Goal: Information Seeking & Learning: Learn about a topic

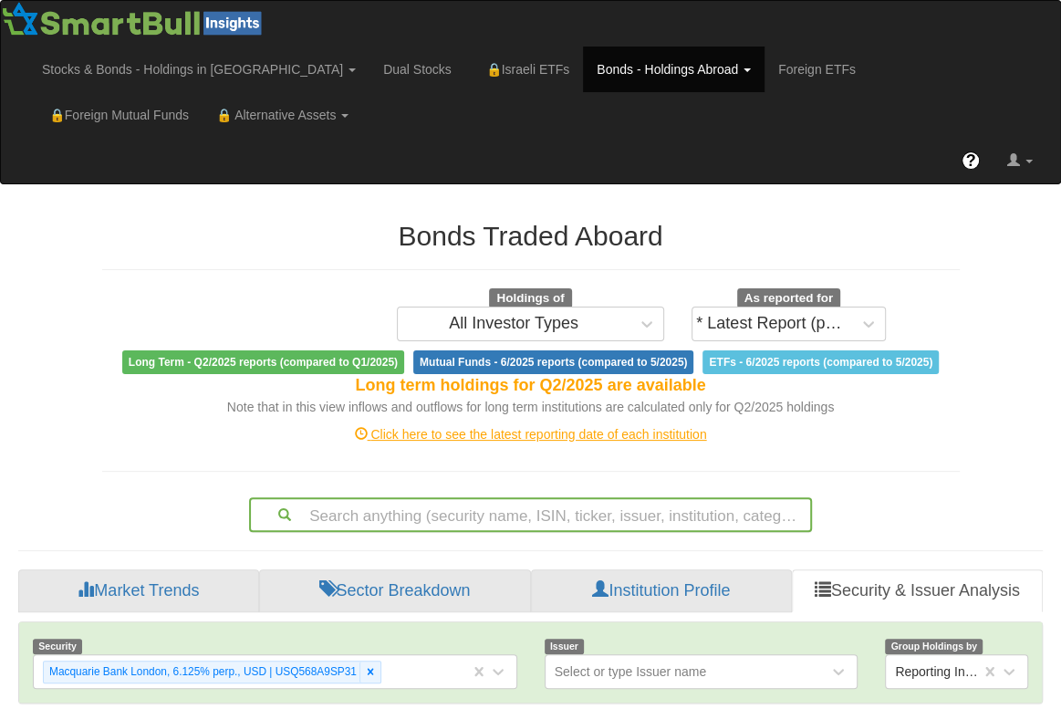
scroll to position [276, 0]
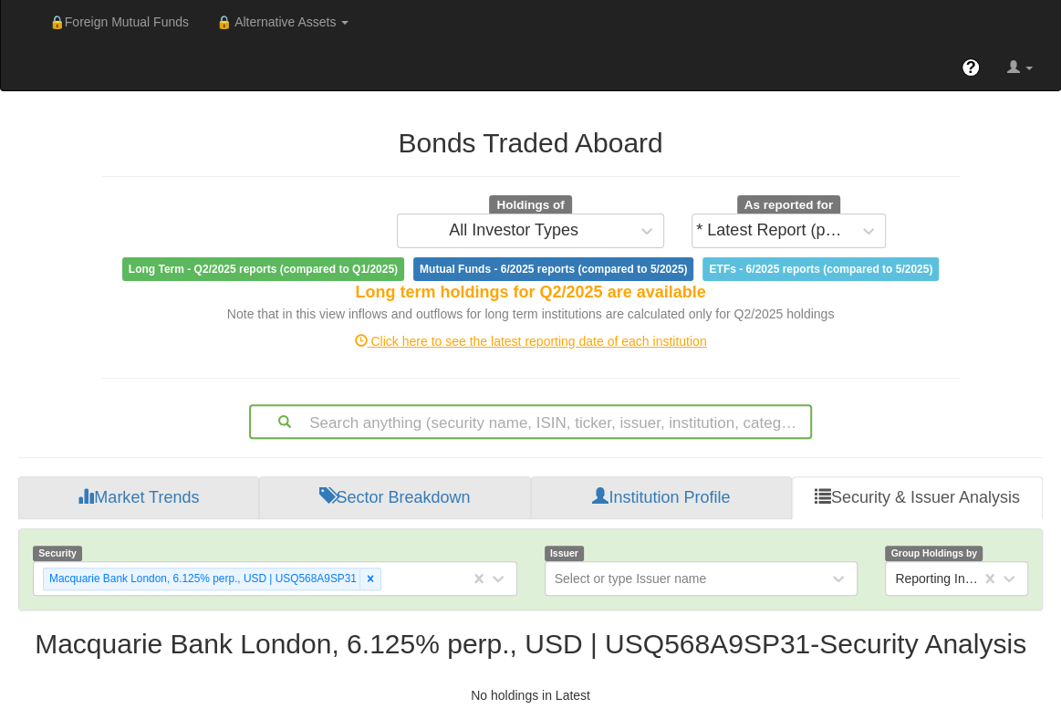
click at [565, 439] on div "Search anything (security name, ISIN, ticker, issuer, institution, category)..." at bounding box center [530, 421] width 563 height 35
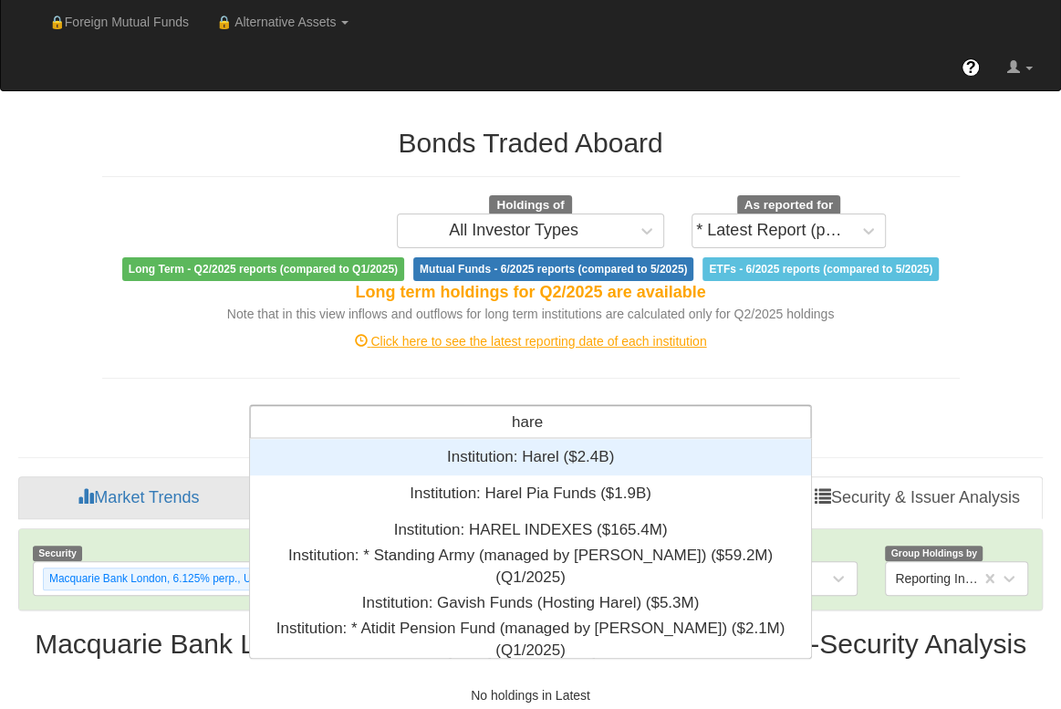
scroll to position [206, 548]
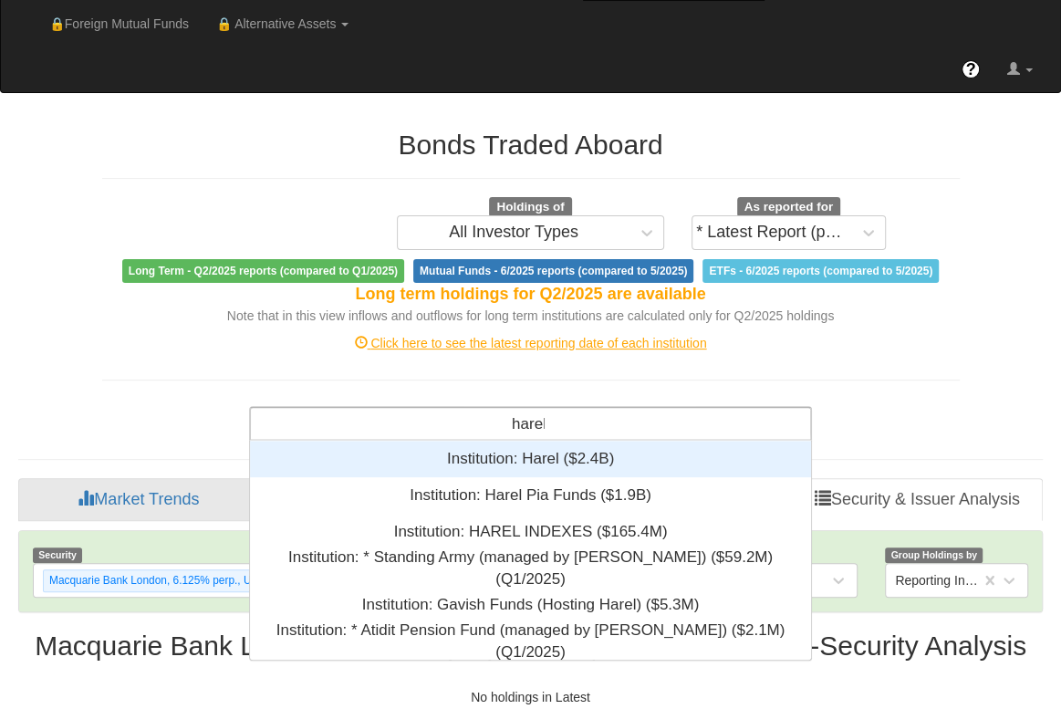
type input "harel"
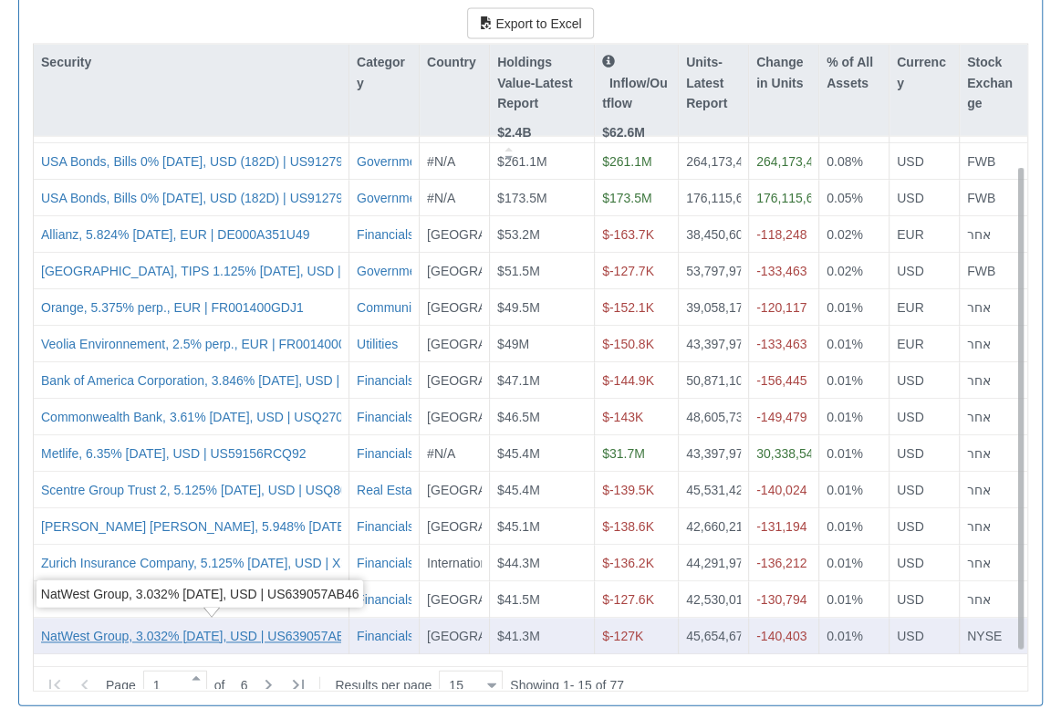
scroll to position [1952, 0]
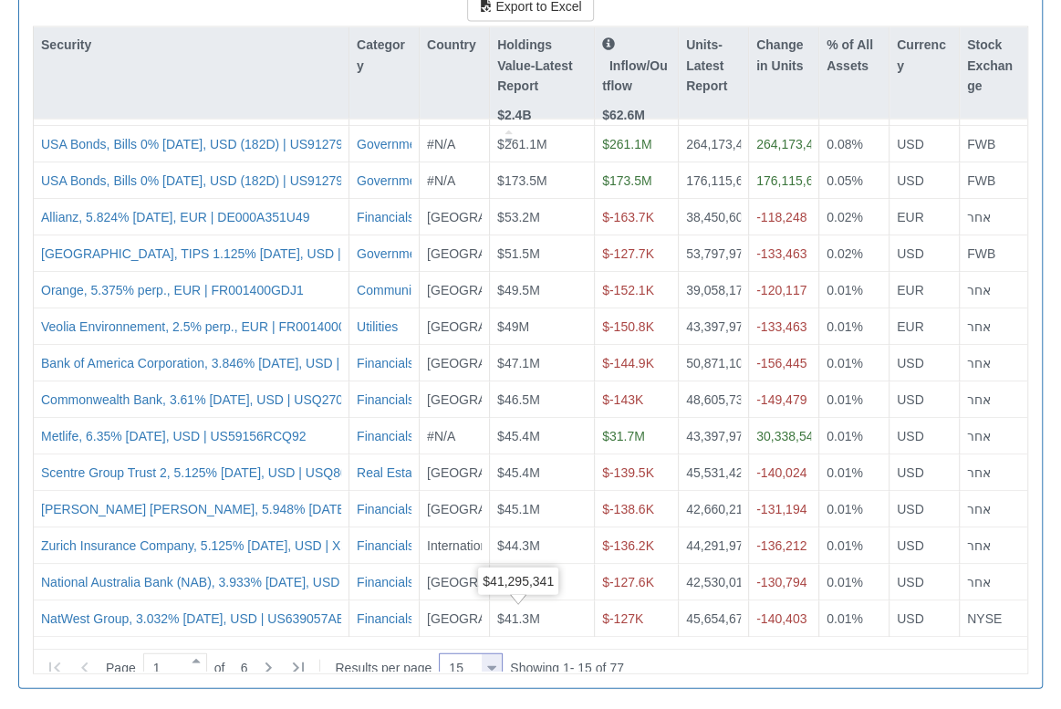
click at [496, 657] on div at bounding box center [491, 668] width 9 height 25
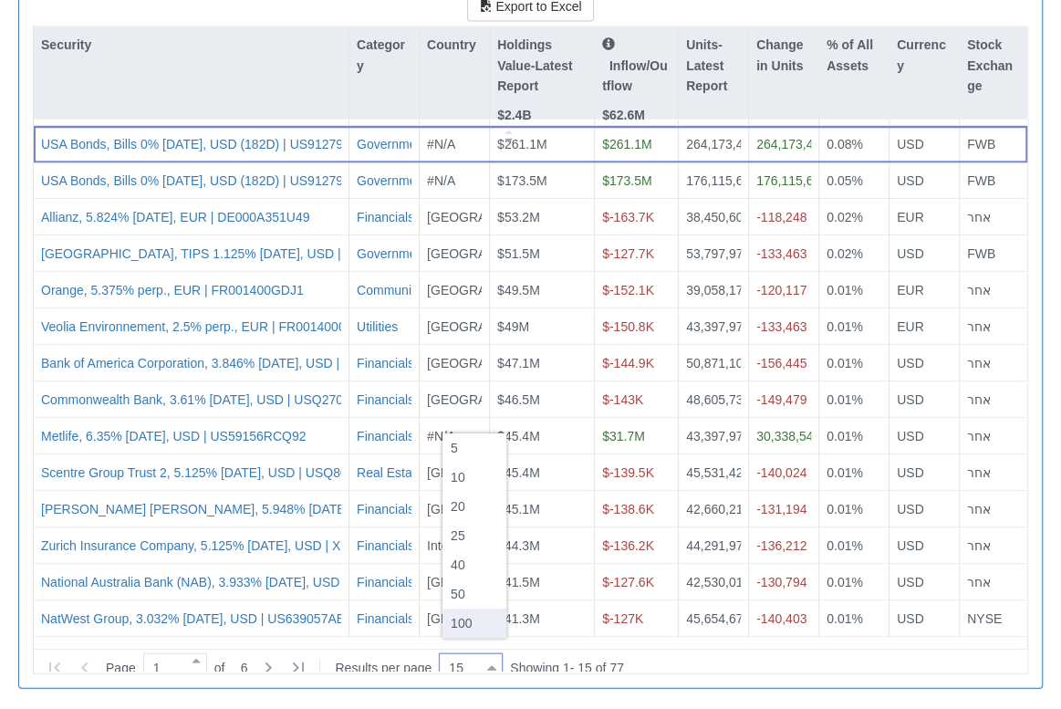
click at [495, 621] on div "100" at bounding box center [475, 623] width 64 height 29
type input "100"
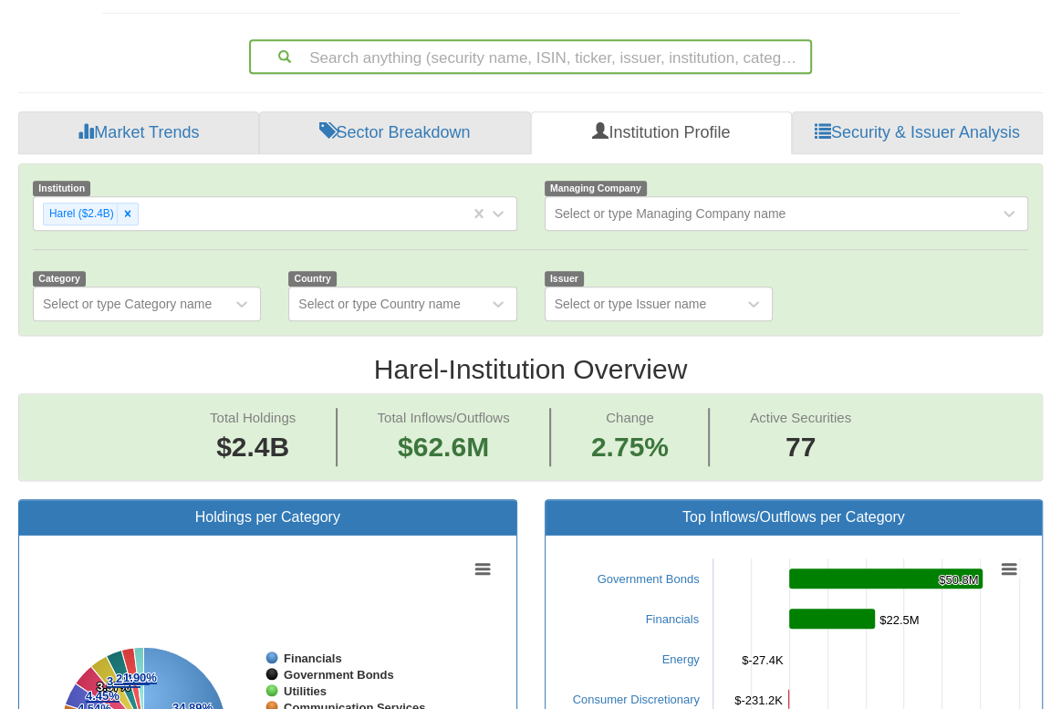
scroll to position [0, 0]
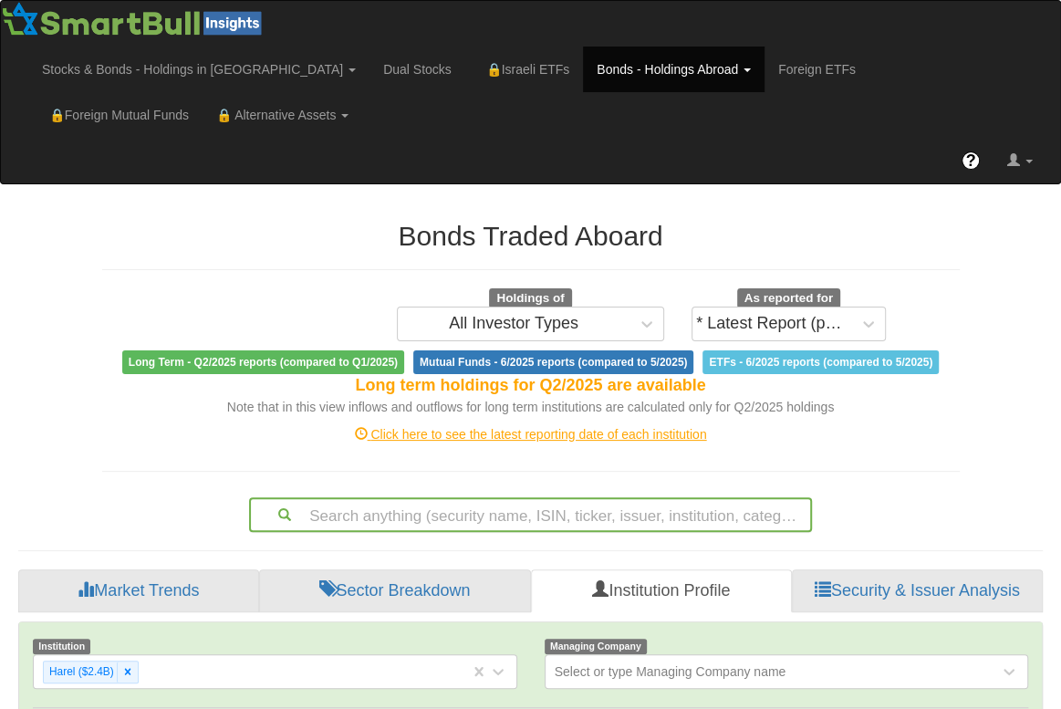
click at [546, 499] on div "Search anything (security name, ISIN, ticker, issuer, institution, category)..." at bounding box center [530, 514] width 563 height 35
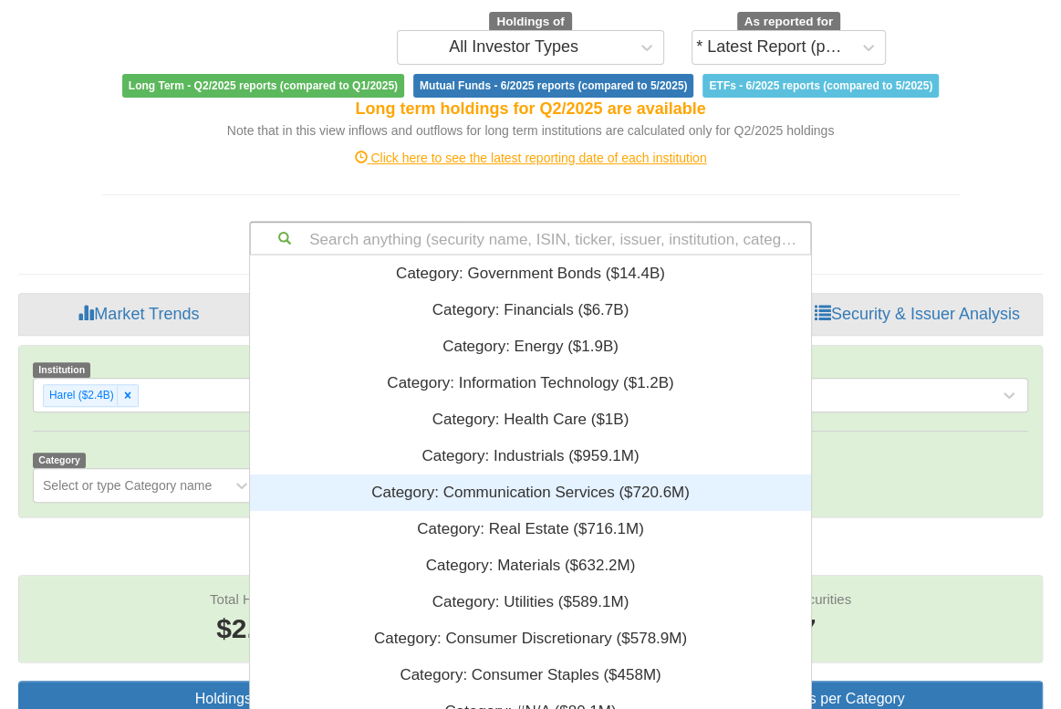
scroll to position [442, 548]
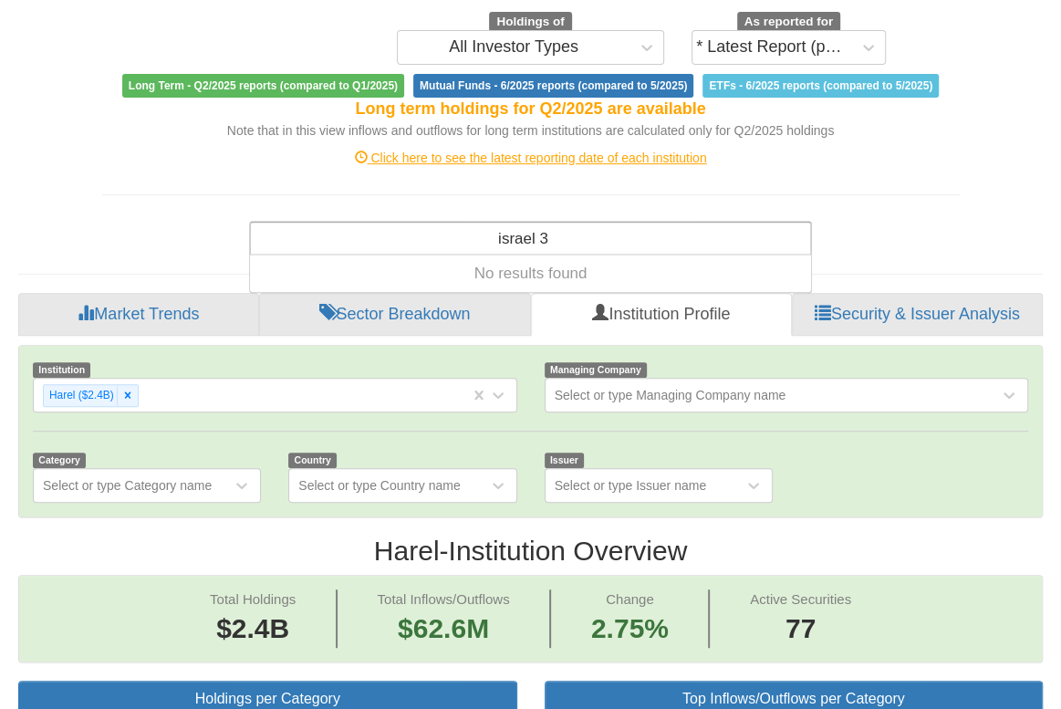
type input "israel"
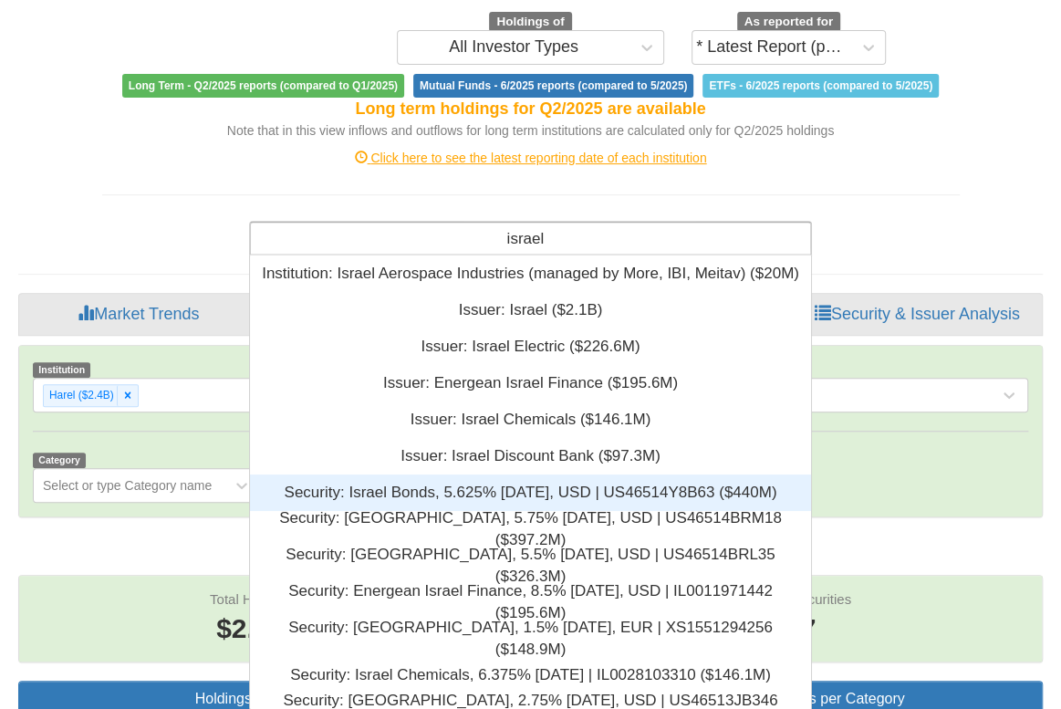
click at [615, 492] on div "Security: ‎Israel Bonds, 5.625% [DATE], USD | US46514Y8B63 ‎($440M)‏" at bounding box center [530, 493] width 561 height 37
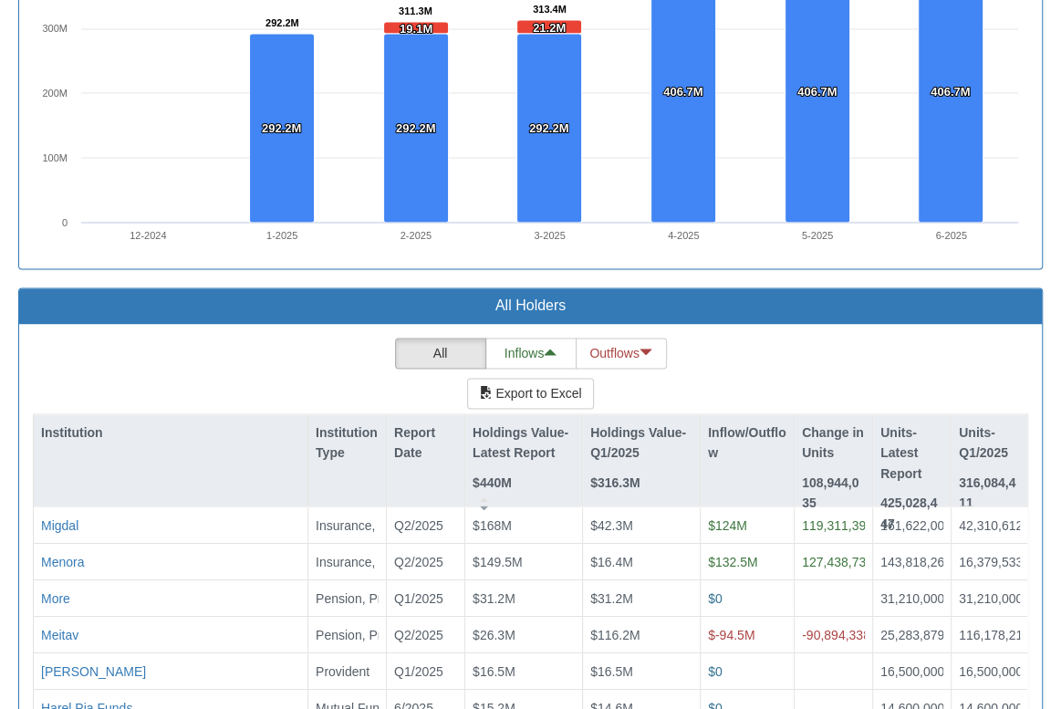
scroll to position [1604, 0]
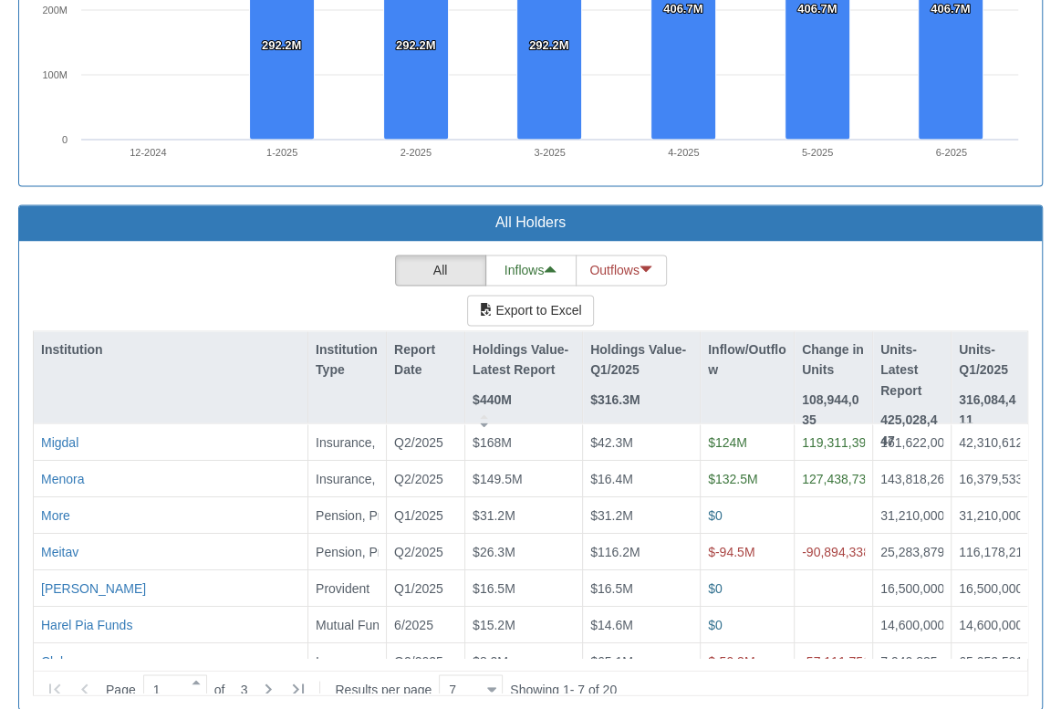
click at [718, 304] on div "All Inflows Outflows Export to Excel Institution Institution Type Report Date H…" at bounding box center [531, 475] width 996 height 441
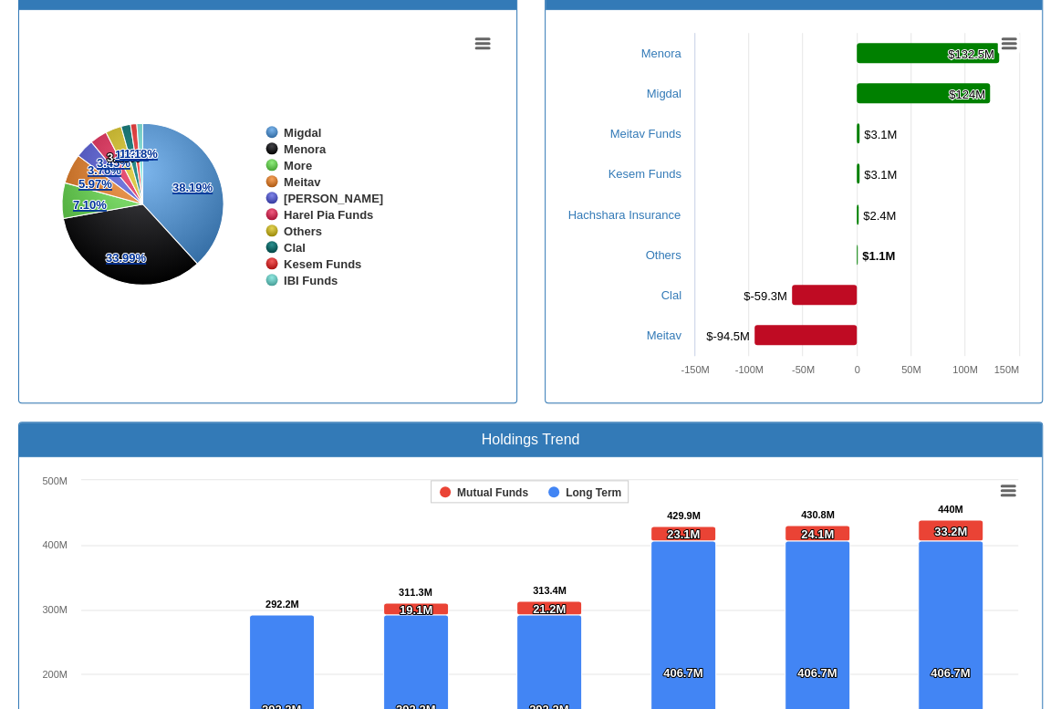
scroll to position [609, 0]
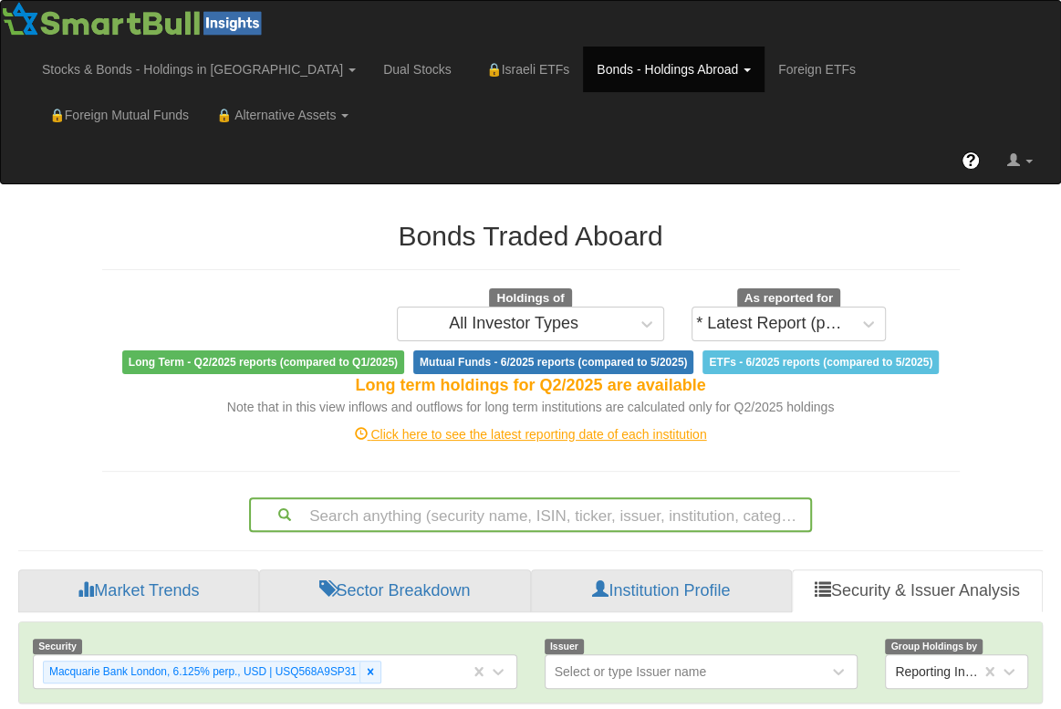
click at [523, 516] on div "Search anything (security name, ISIN, ticker, issuer, institution, category)..." at bounding box center [530, 514] width 563 height 35
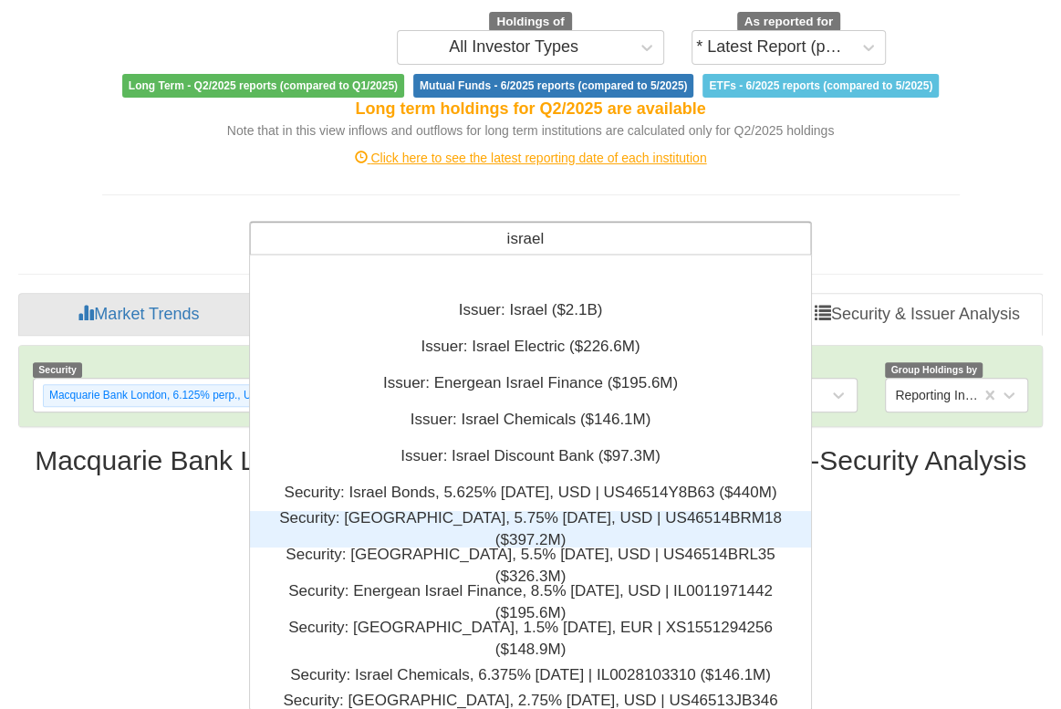
scroll to position [82, 0]
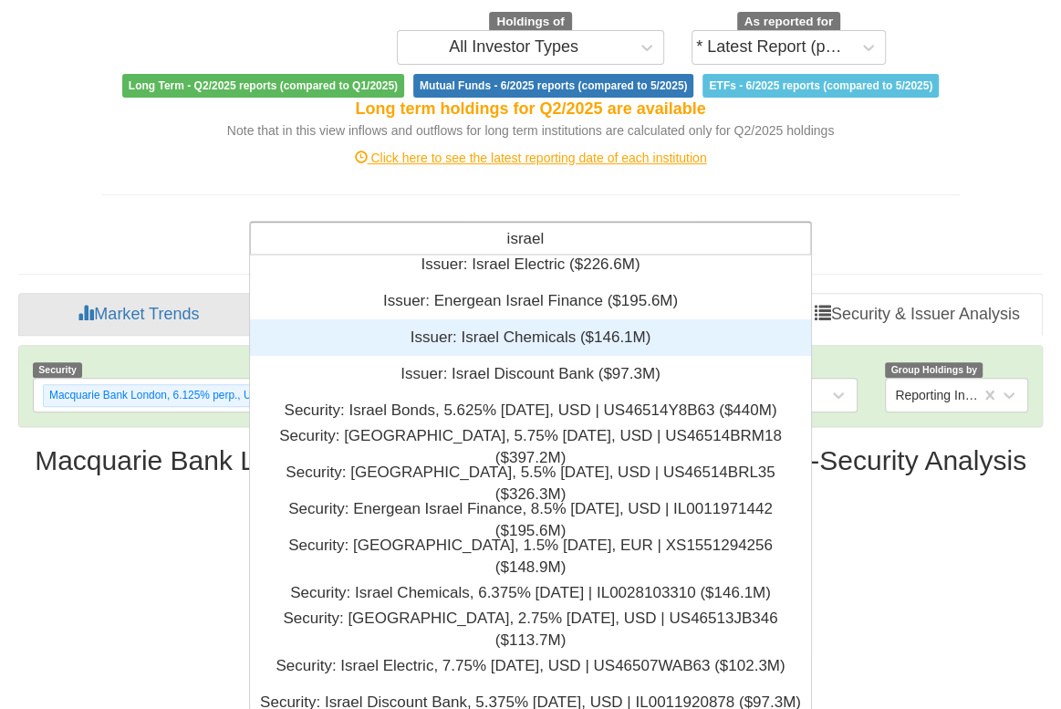
type input "israel"
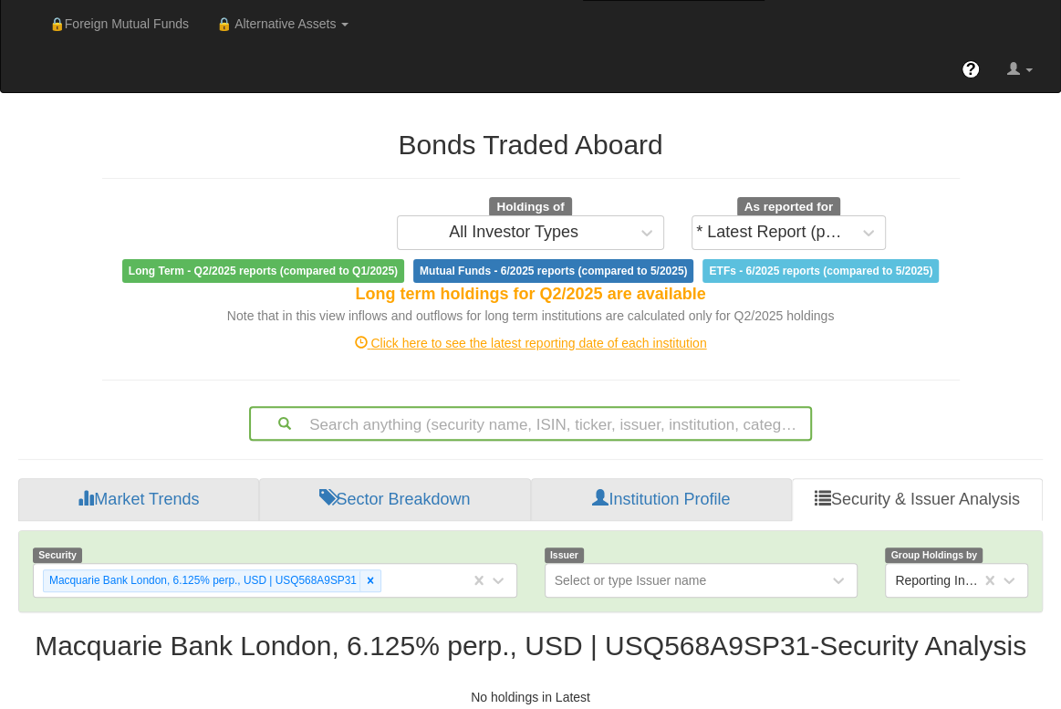
click at [191, 135] on h2 "Bonds Traded Aboard" at bounding box center [531, 145] width 858 height 30
click at [729, 150] on h2 "Bonds Traded Aboard" at bounding box center [531, 145] width 858 height 30
